Goal: Task Accomplishment & Management: Use online tool/utility

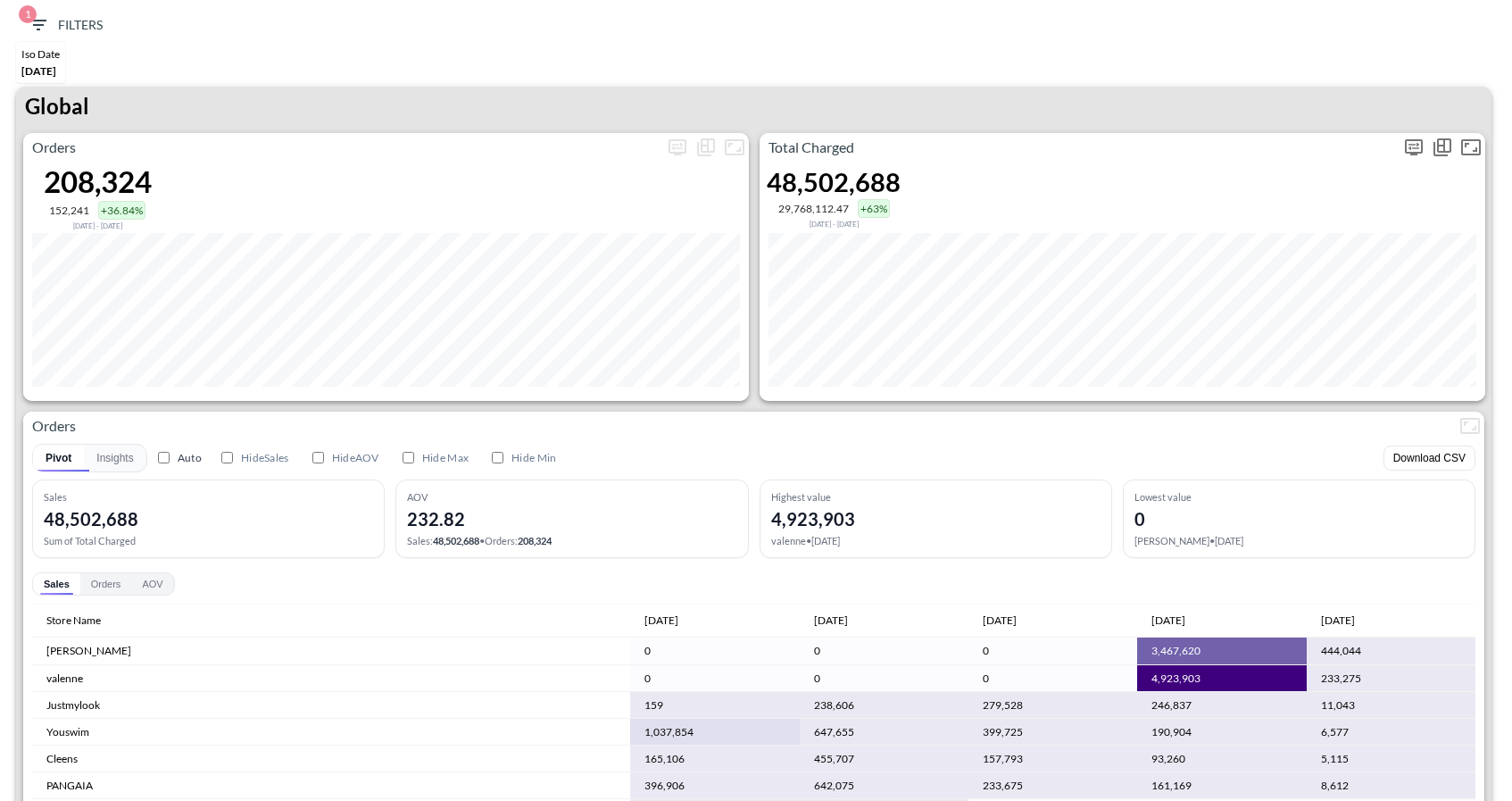
click at [1410, 142] on icon "more" at bounding box center [1414, 148] width 22 height 22
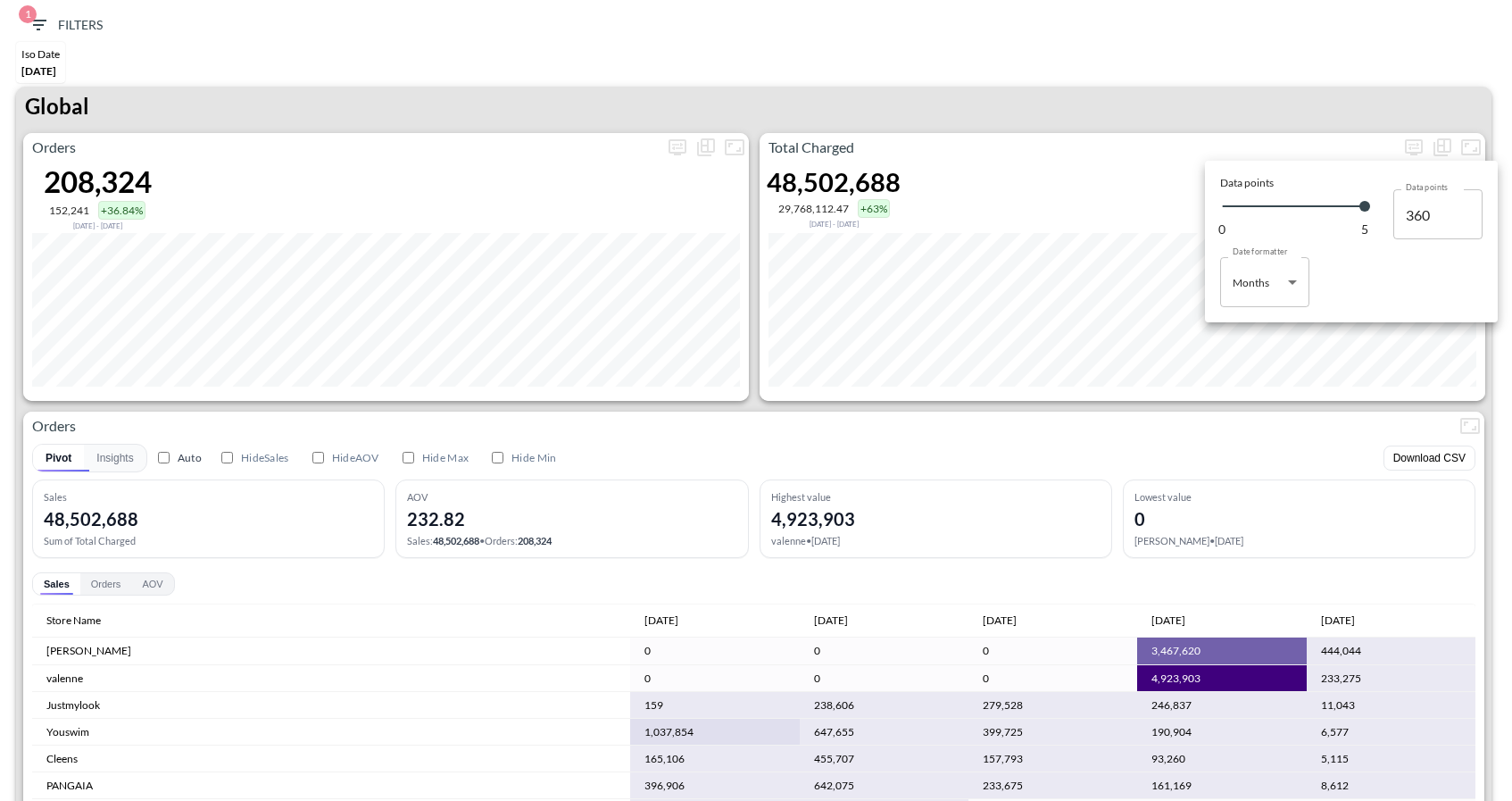
click at [1017, 421] on div at bounding box center [756, 400] width 1512 height 801
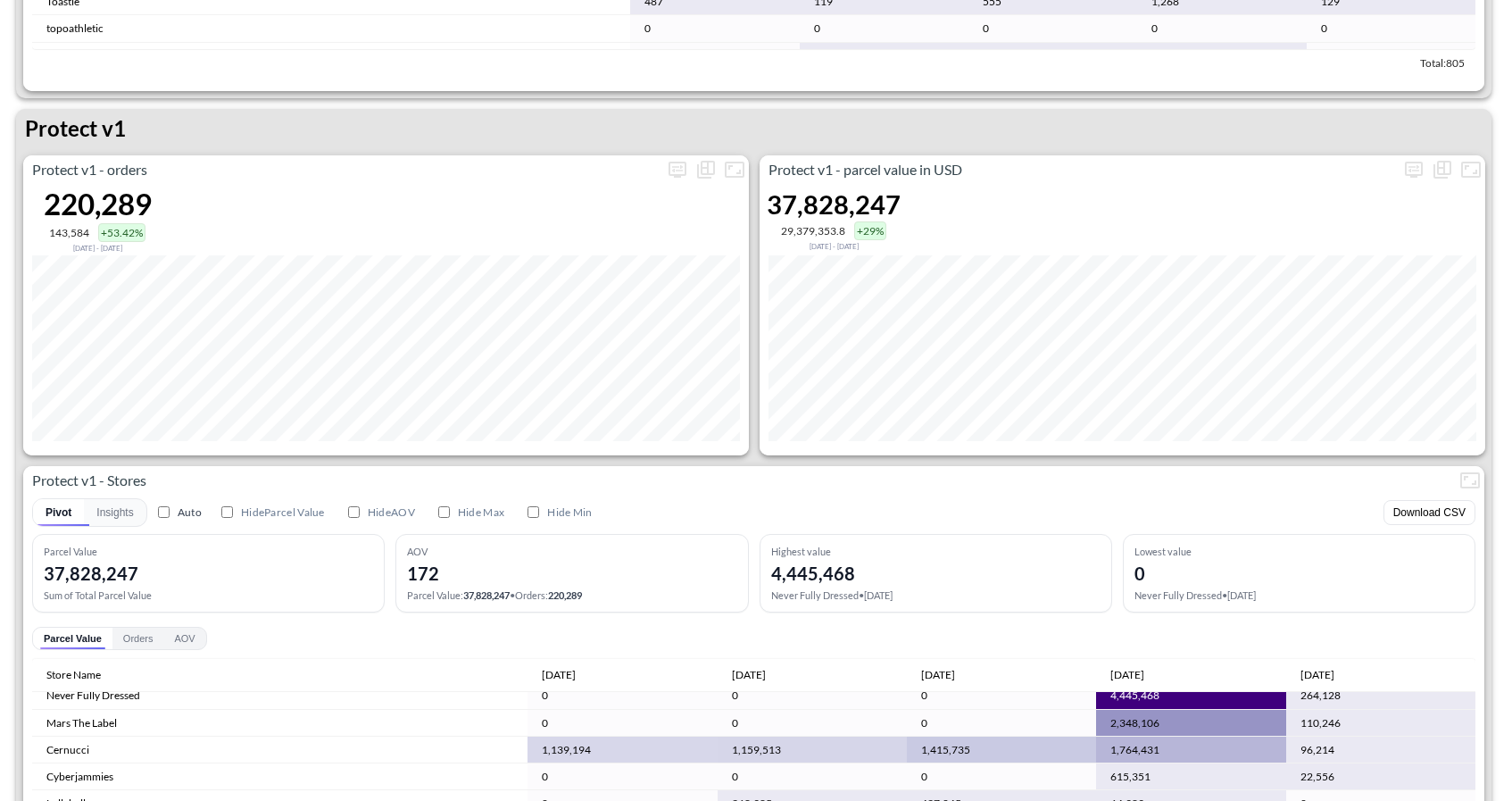
scroll to position [2434, 0]
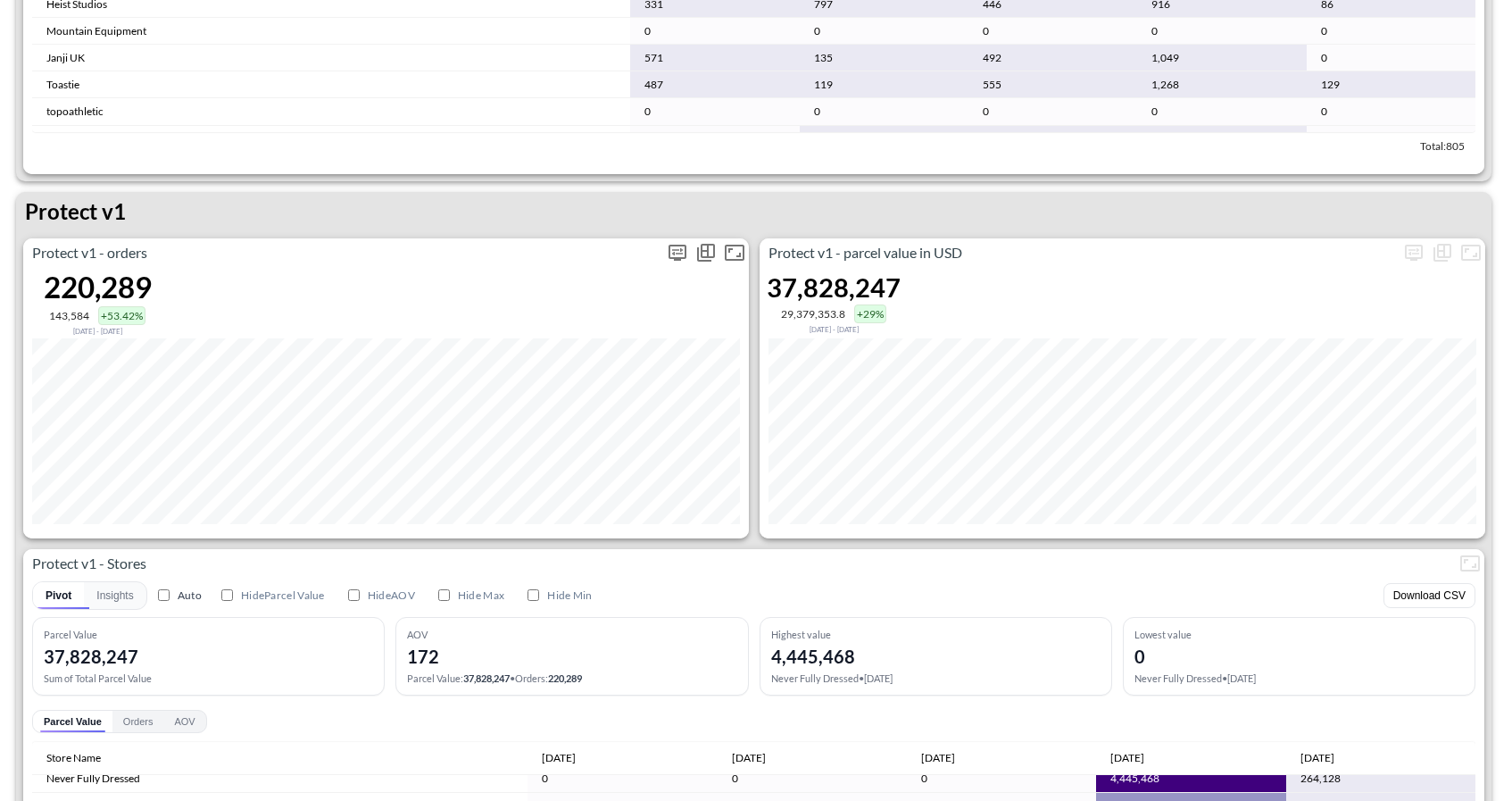
click at [676, 259] on icon "more" at bounding box center [678, 253] width 18 height 16
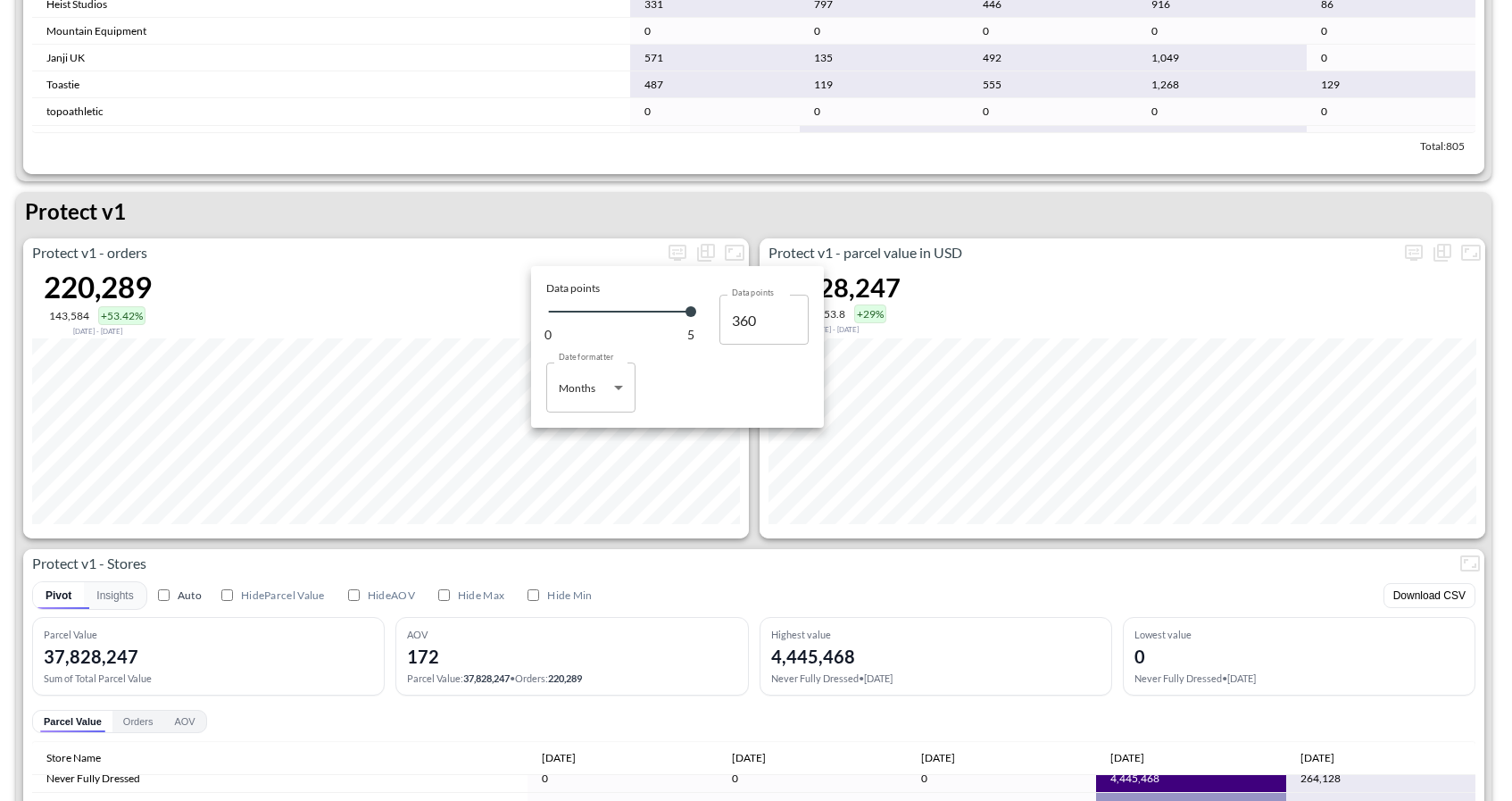
click at [601, 394] on body "BI.P.EYE, Interactive Analytics Dashboards 1 Filters Iso Date [DATE] Global Ord…" at bounding box center [756, 400] width 1512 height 801
click at [580, 440] on div "Days" at bounding box center [572, 433] width 23 height 16
type input "Days"
type input "124"
click at [771, 542] on div at bounding box center [756, 400] width 1512 height 801
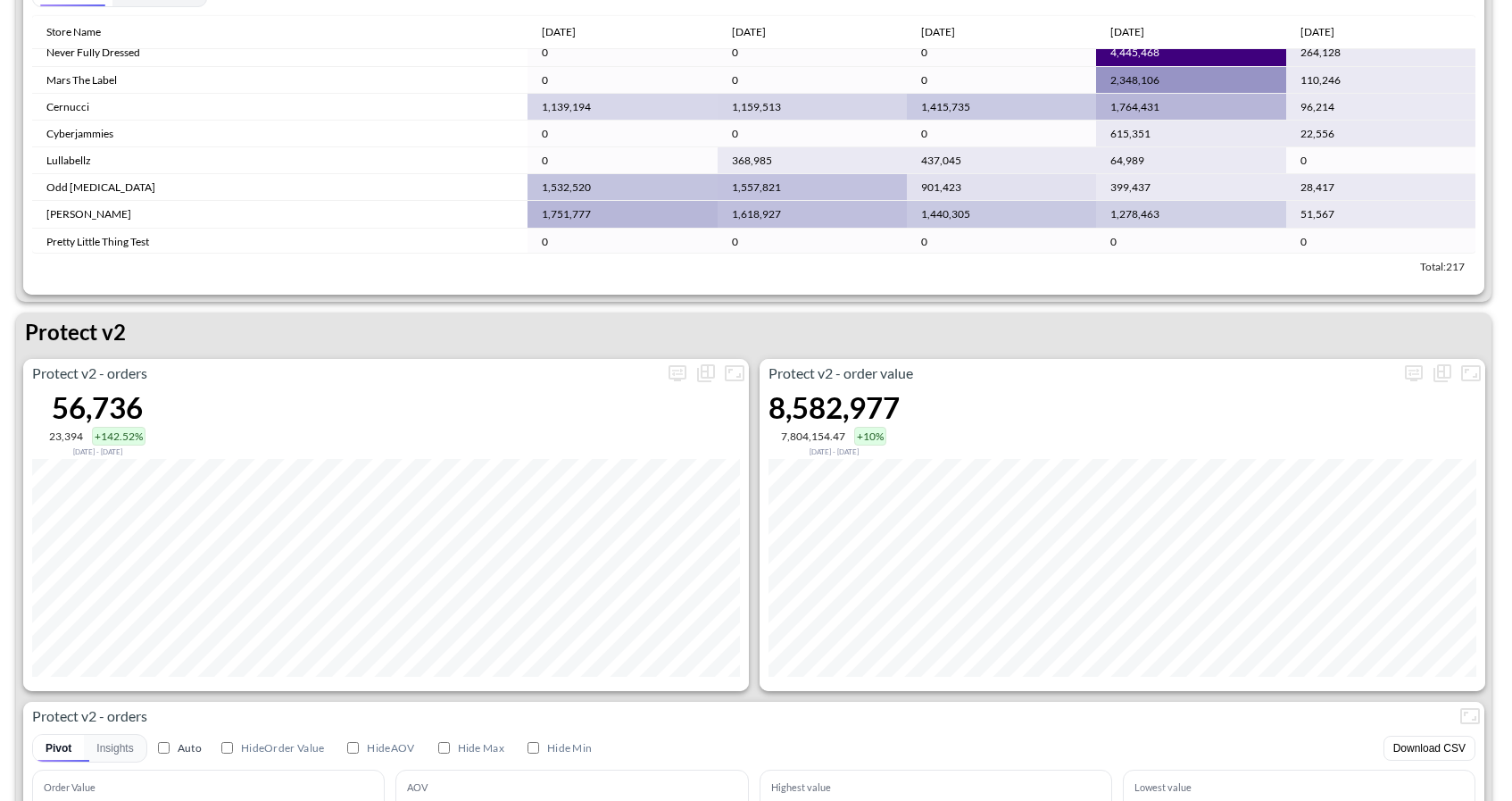
scroll to position [3215, 0]
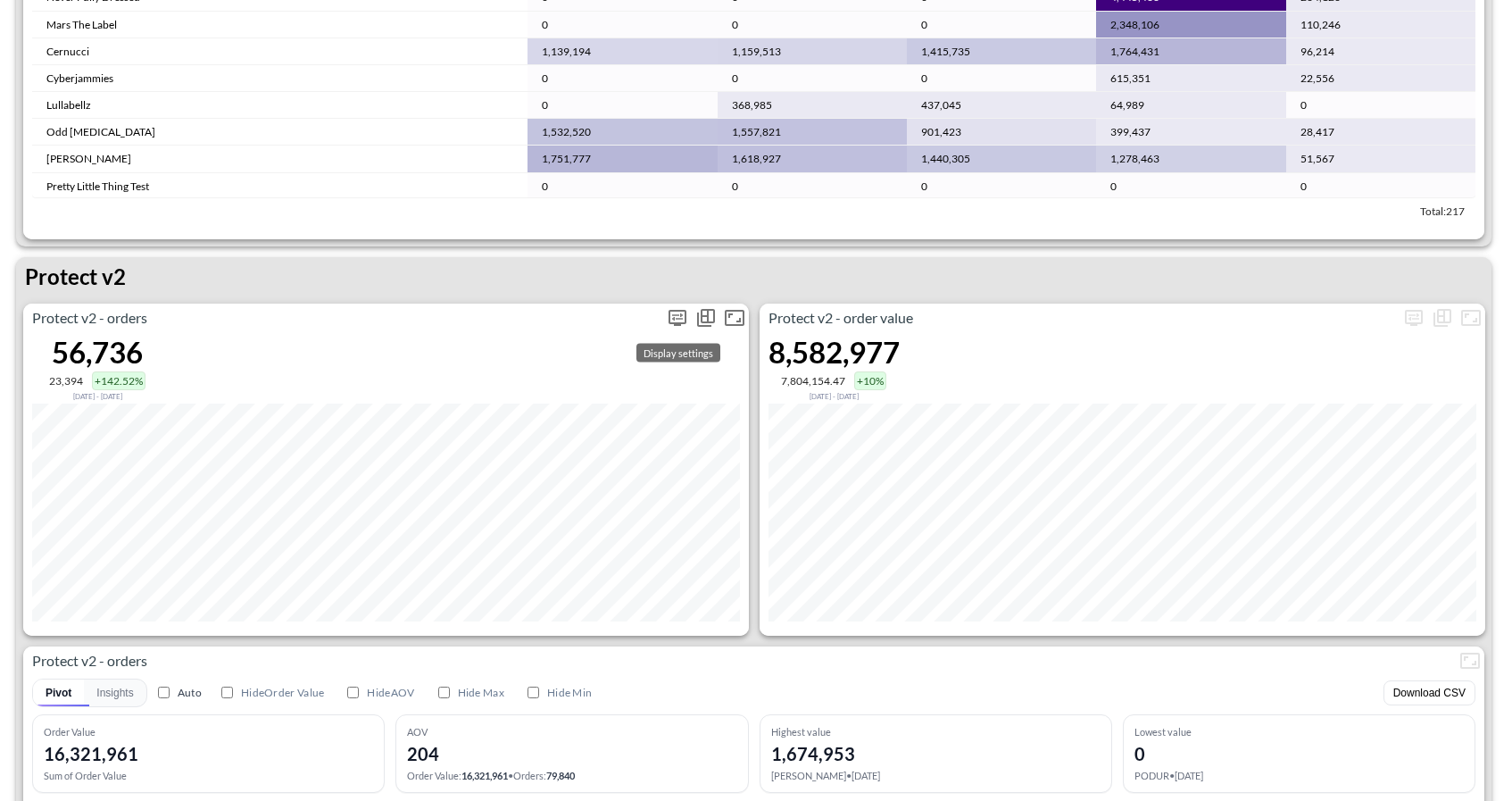
click at [686, 324] on icon "more" at bounding box center [678, 318] width 22 height 22
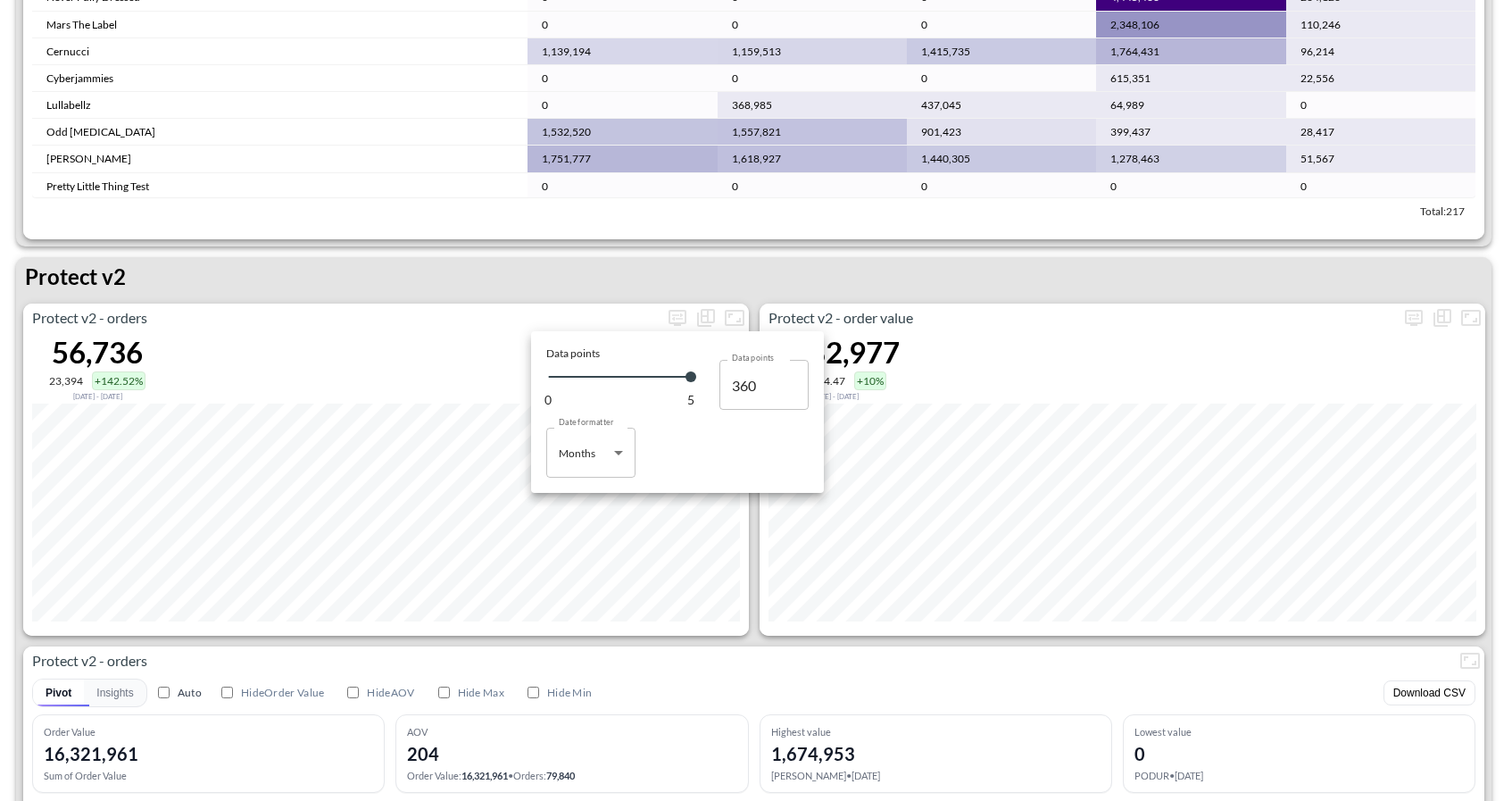
click at [608, 449] on body "BI.P.EYE, Interactive Analytics Dashboards 1 Filters Iso Date [DATE] Global Ord…" at bounding box center [756, 400] width 1512 height 801
click at [590, 482] on ul "Days Months" at bounding box center [590, 511] width 89 height 68
click at [590, 500] on li "Days" at bounding box center [590, 499] width 89 height 27
type input "Days"
type input "124"
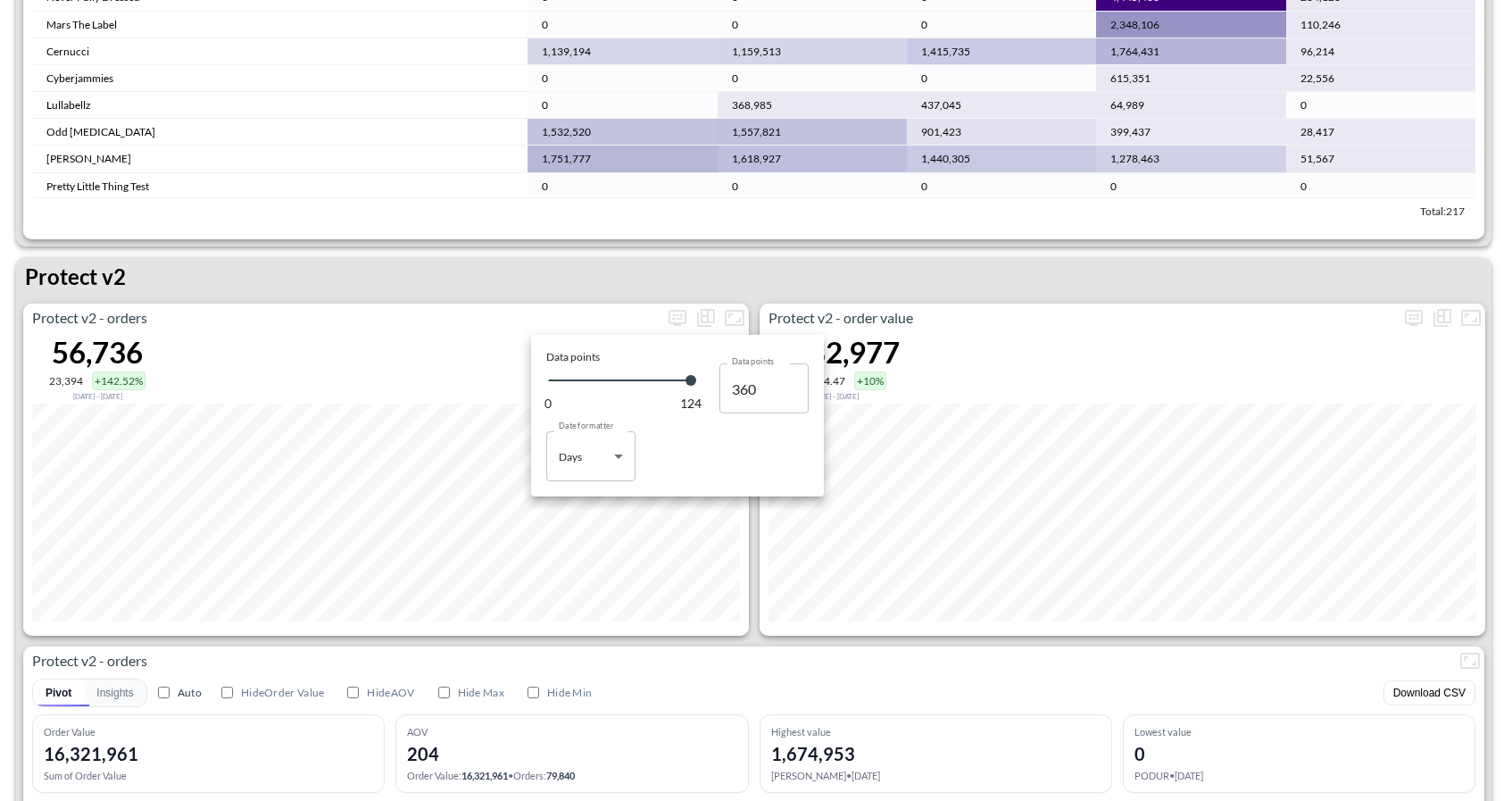
click at [749, 618] on div at bounding box center [756, 400] width 1512 height 801
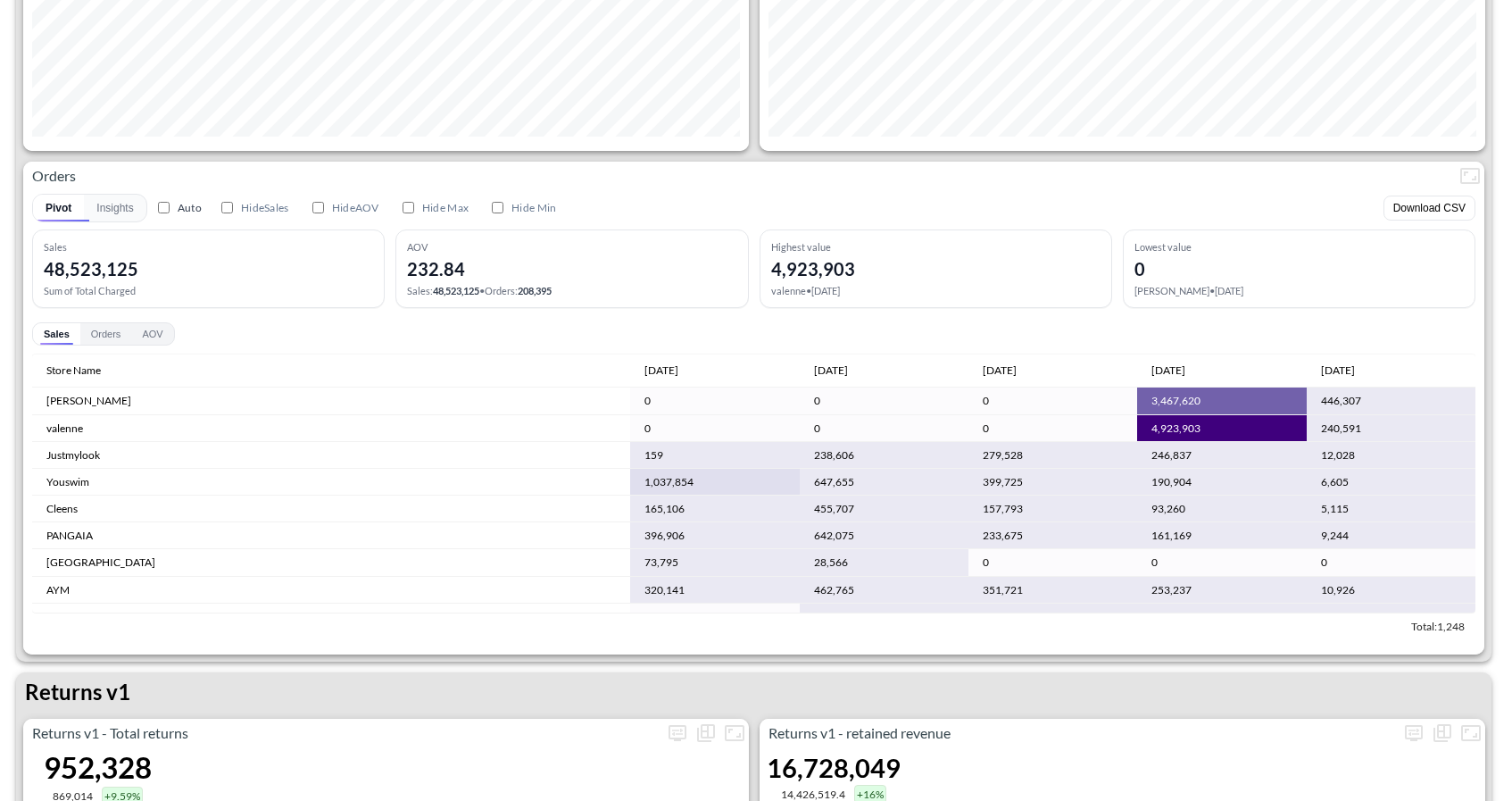
scroll to position [0, 0]
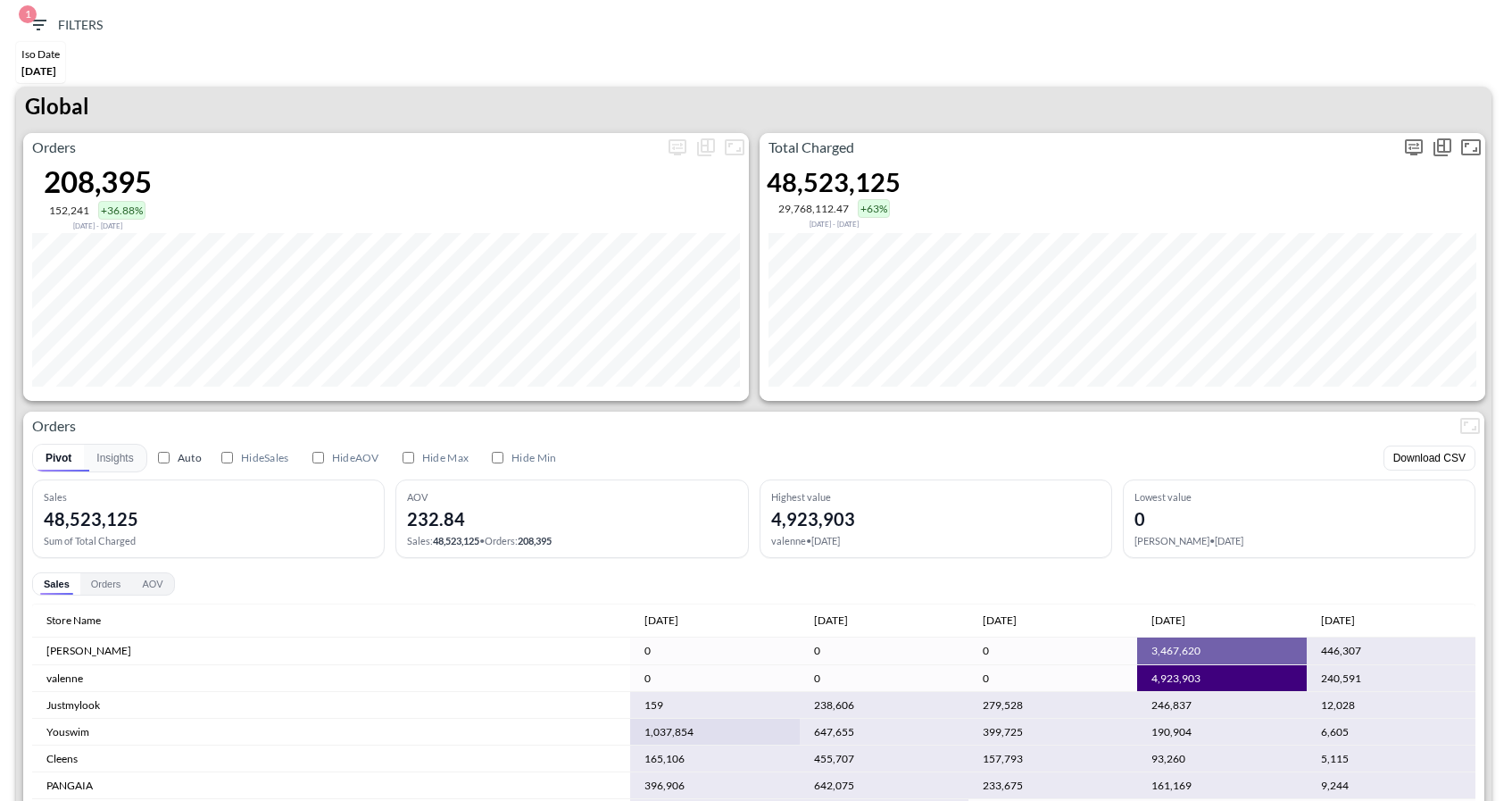
click at [1416, 144] on icon "more" at bounding box center [1414, 148] width 22 height 22
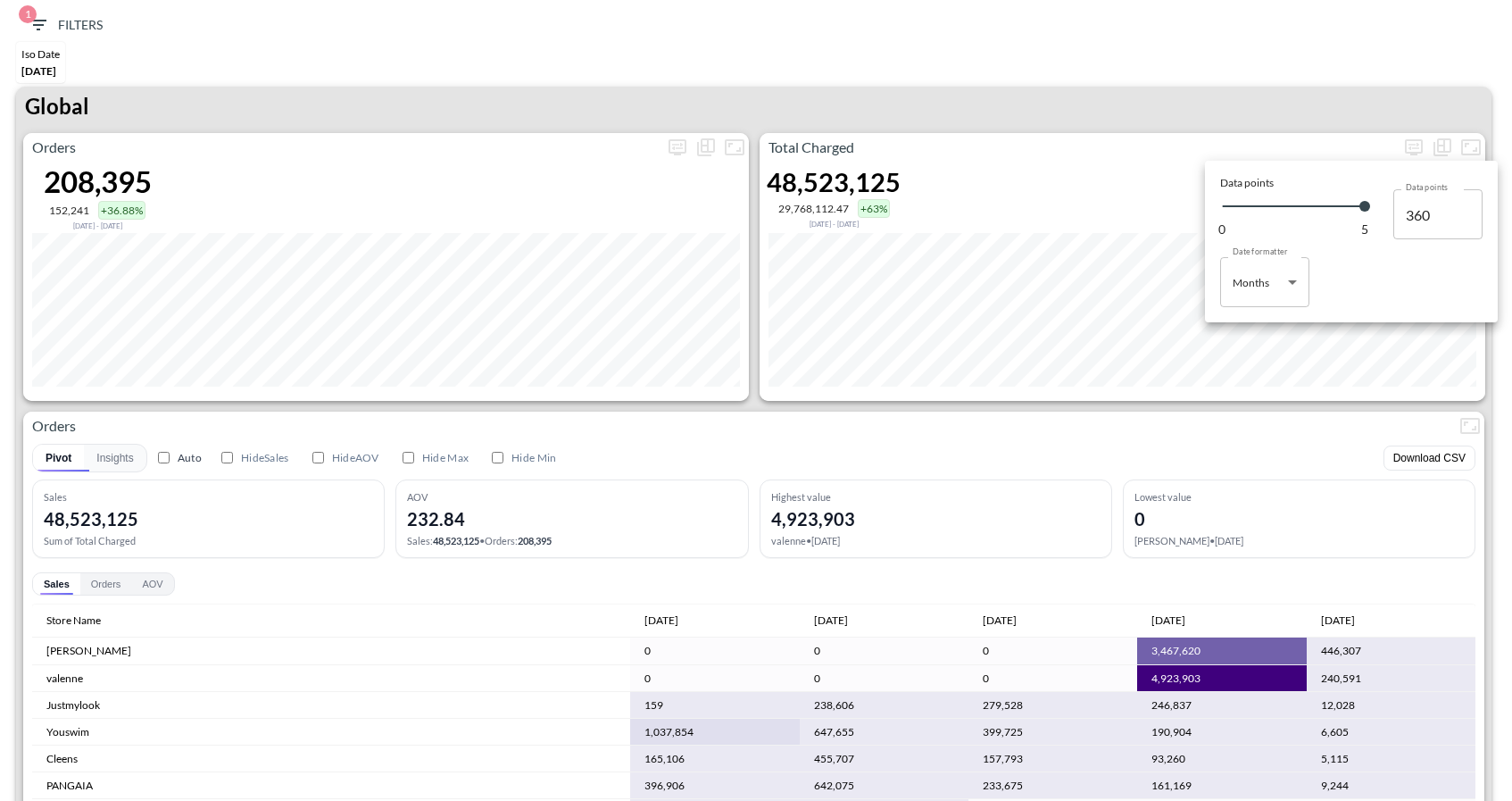
click at [1290, 285] on body "BI.P.EYE, Interactive Analytics Dashboards 1 Filters Iso Date [DATE] Global Ord…" at bounding box center [756, 400] width 1512 height 801
click at [1252, 328] on div "Days" at bounding box center [1246, 328] width 23 height 16
type input "Days"
type input "124"
click at [1161, 32] on div at bounding box center [756, 400] width 1512 height 801
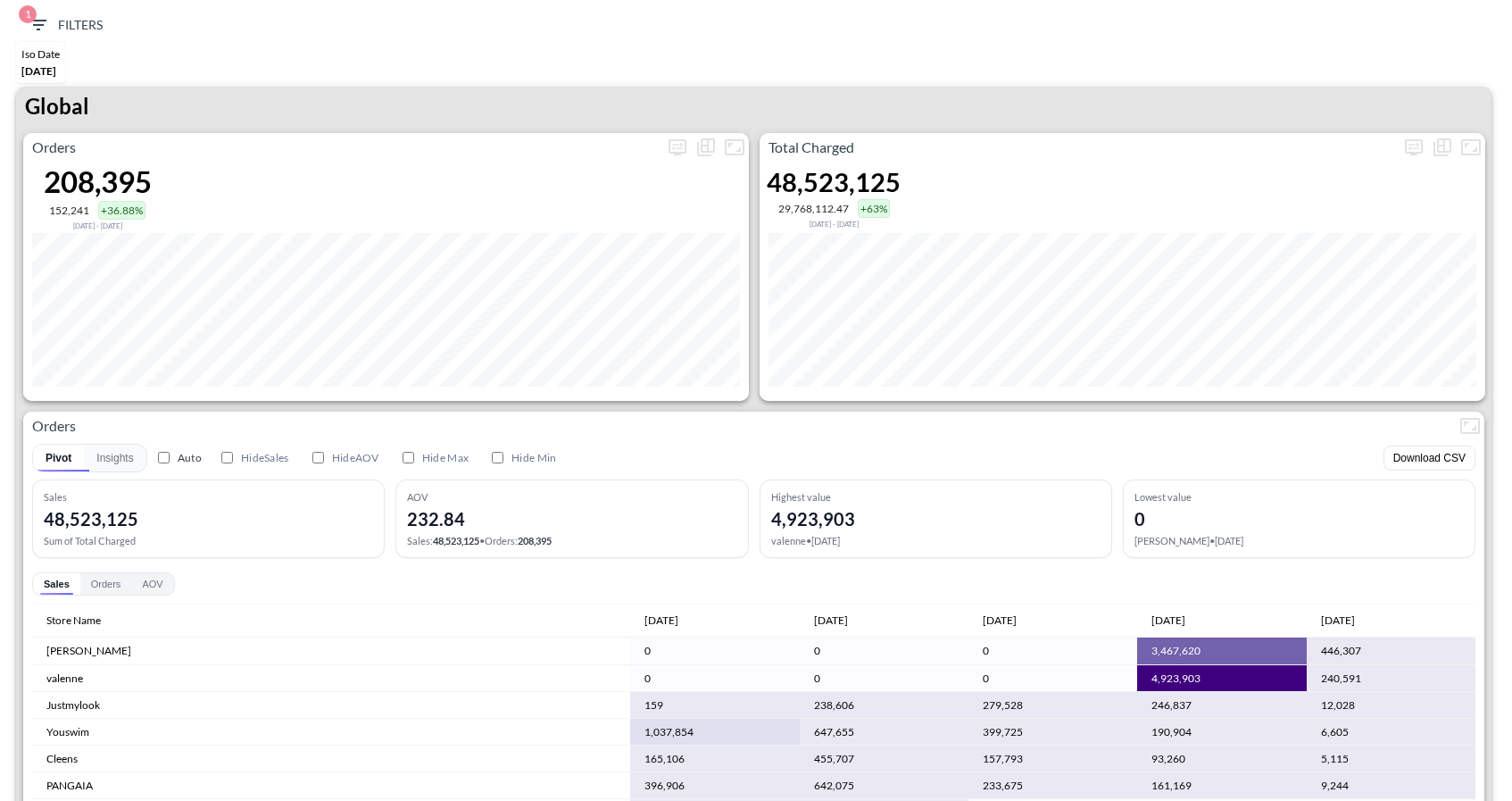
click at [48, 22] on icon "button" at bounding box center [39, 25] width 22 height 22
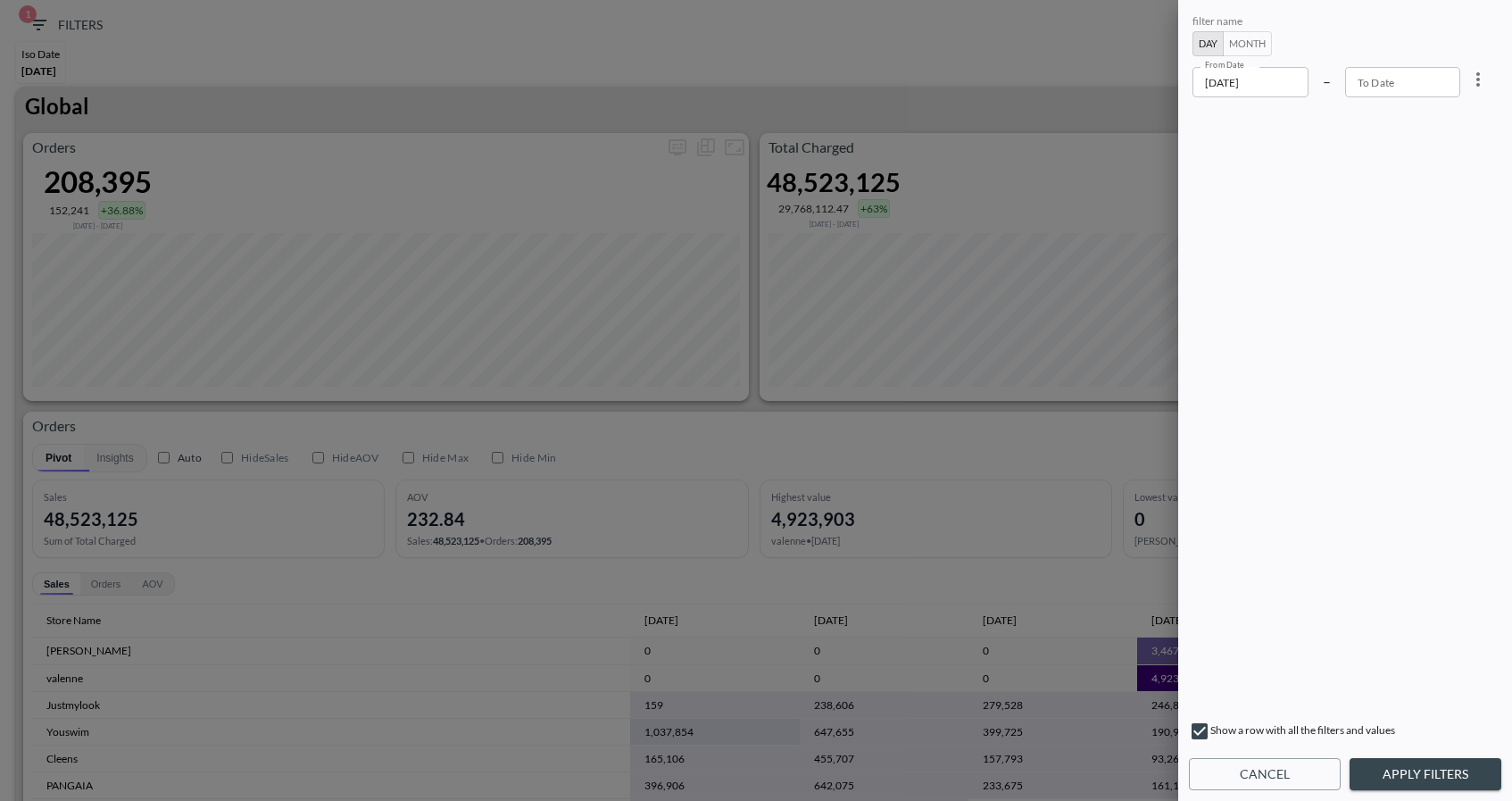
click at [1272, 78] on input "[DATE]" at bounding box center [1250, 82] width 116 height 31
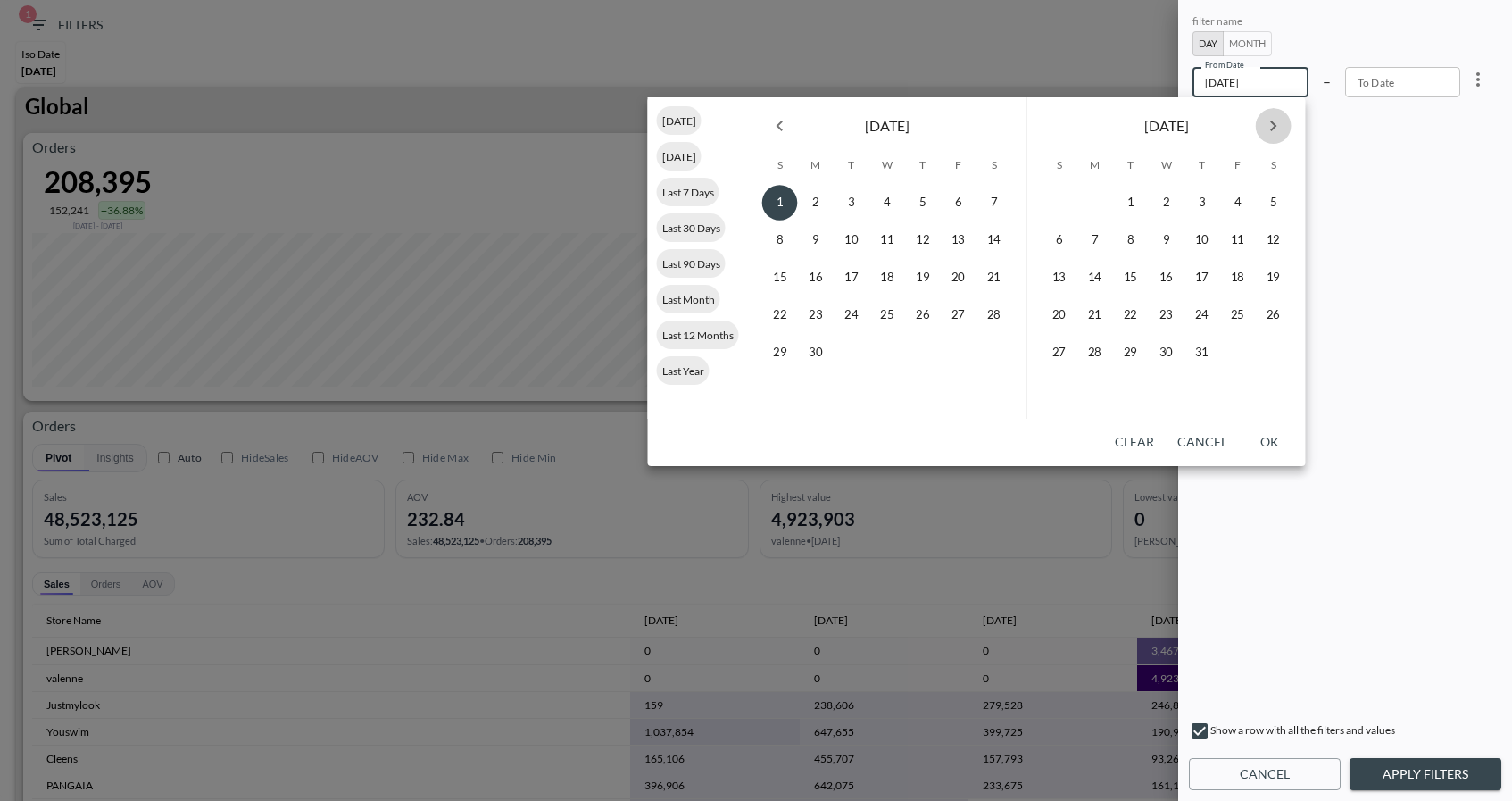
click at [1266, 132] on icon "Next month" at bounding box center [1274, 126] width 22 height 22
click at [1198, 202] on button "2" at bounding box center [1202, 202] width 36 height 36
type input "[DATE]"
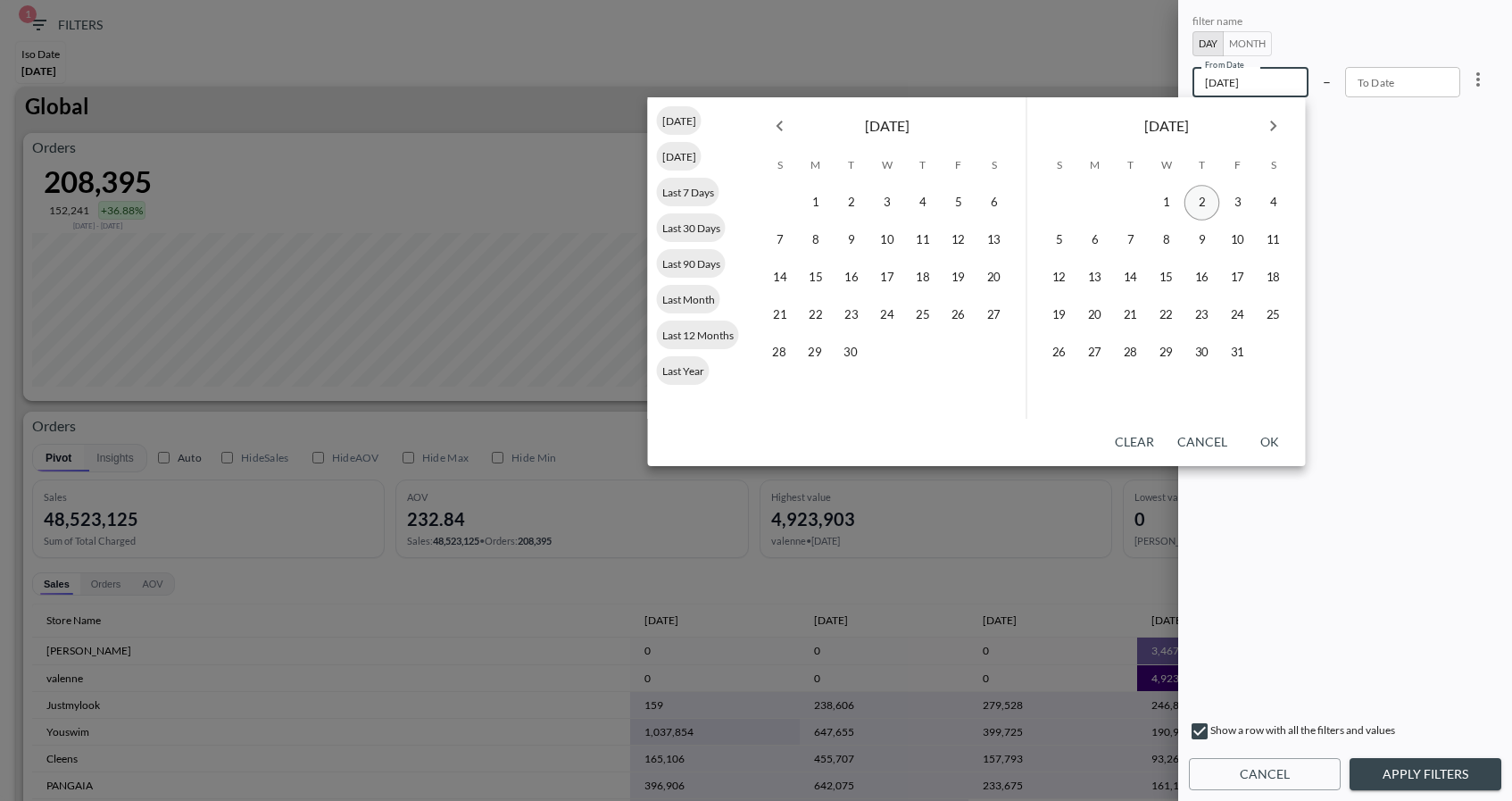
type input "YYYY-MM-DD"
click at [1231, 210] on button "3" at bounding box center [1238, 202] width 36 height 36
type input "[DATE]"
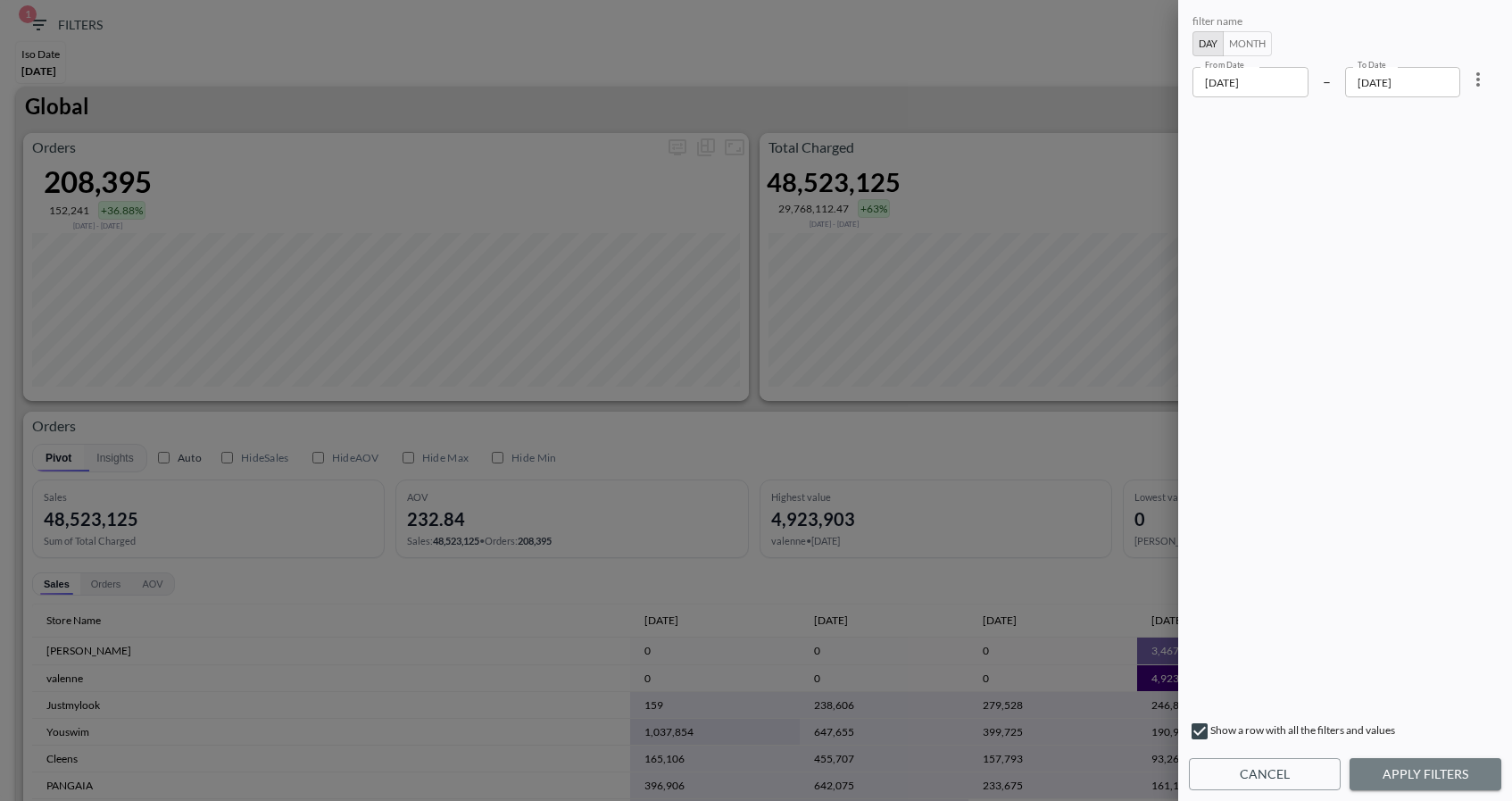
click at [1468, 773] on button "Apply Filters" at bounding box center [1426, 774] width 152 height 33
